Goal: Check status: Check status

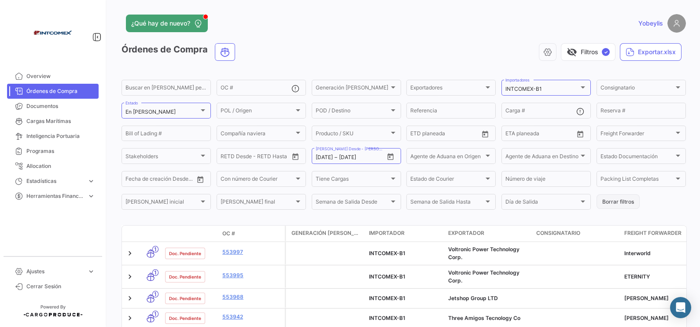
click at [620, 200] on button "Borrar filtros" at bounding box center [618, 201] width 43 height 15
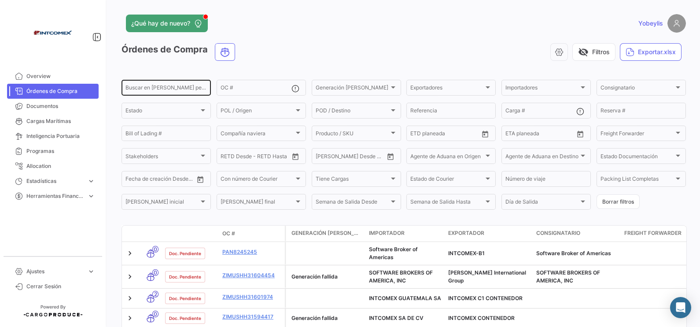
click at [186, 81] on div "Buscar en [PERSON_NAME] personalizados..." at bounding box center [166, 86] width 81 height 17
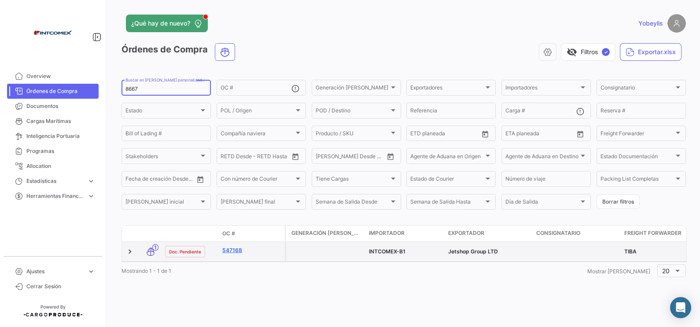
type input "8667"
click at [228, 251] on link "547168" at bounding box center [251, 250] width 59 height 8
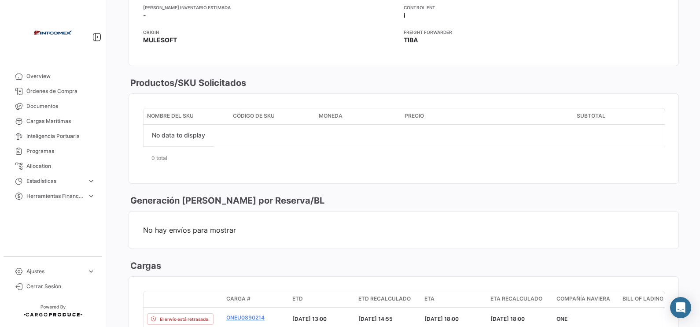
scroll to position [661, 0]
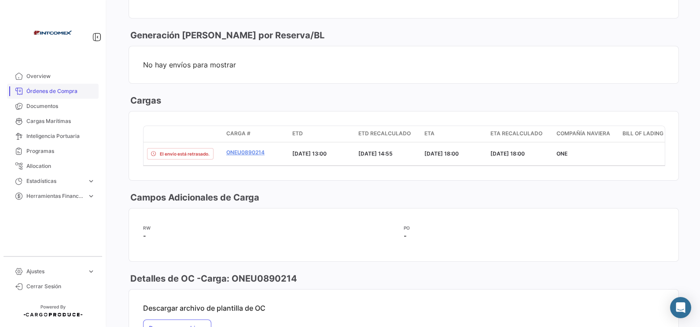
click at [53, 91] on span "Órdenes de Compra" at bounding box center [60, 91] width 69 height 8
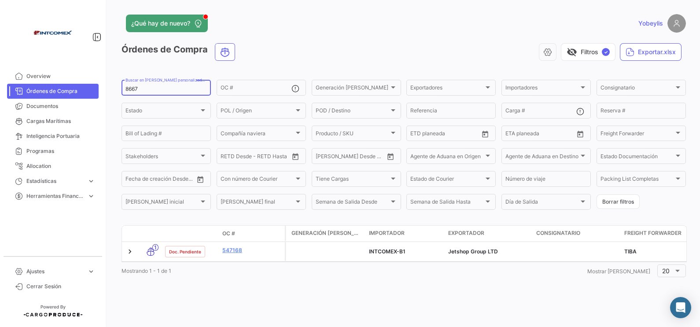
drag, startPoint x: 152, startPoint y: 90, endPoint x: 87, endPoint y: 86, distance: 65.3
click at [86, 86] on mat-sidenav-container "Overview Órdenes de Compra Documentos Cargas Marítimas Inteligencia Portuaria P…" at bounding box center [350, 163] width 700 height 327
